Goal: Information Seeking & Learning: Find specific fact

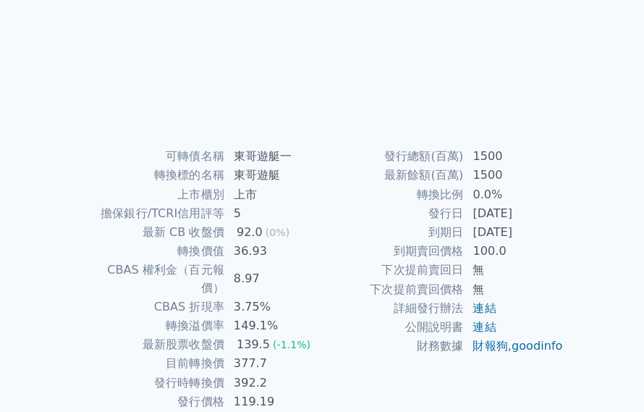
scroll to position [209, 0]
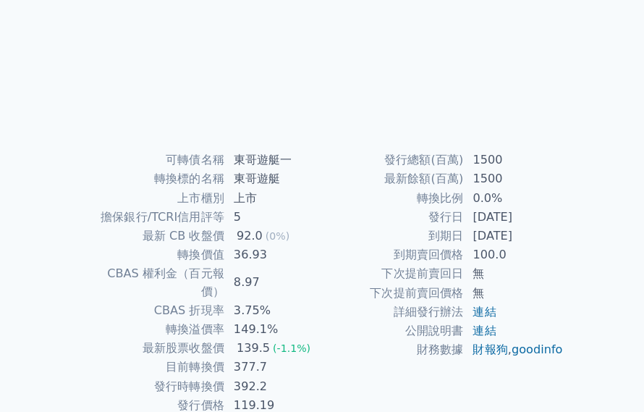
click at [546, 164] on td "1500" at bounding box center [509, 162] width 99 height 19
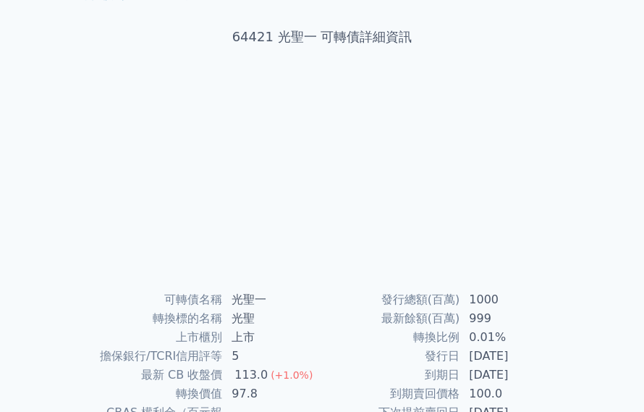
scroll to position [71, 0]
click at [539, 171] on div at bounding box center [321, 183] width 463 height 203
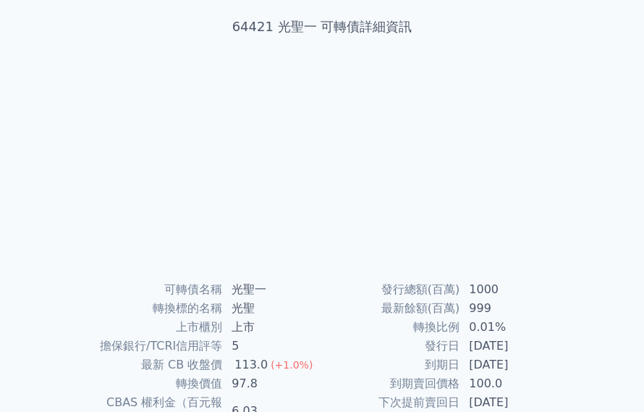
scroll to position [0, 0]
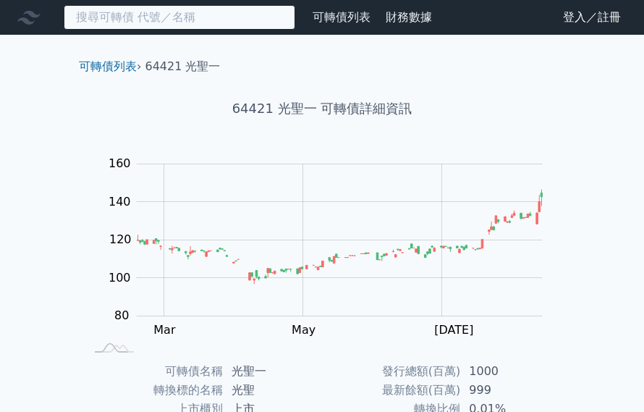
click at [104, 20] on input at bounding box center [180, 17] width 232 height 25
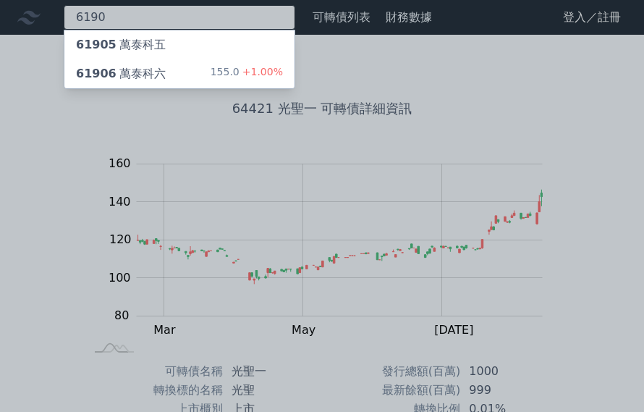
type input "6190"
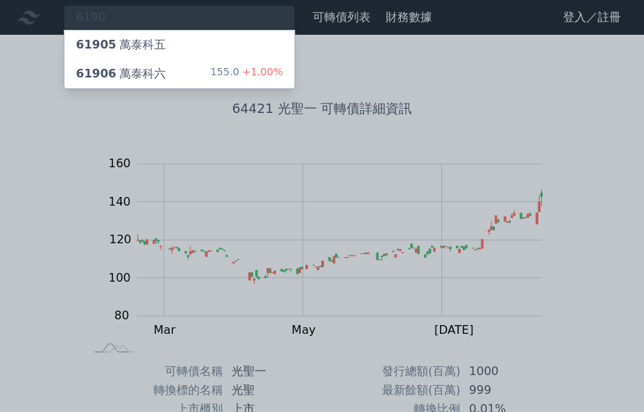
click at [80, 76] on span "61906" at bounding box center [96, 74] width 41 height 14
